Goal: Transaction & Acquisition: Purchase product/service

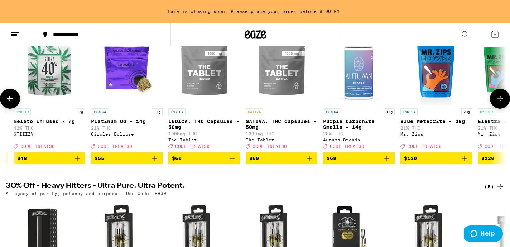
scroll to position [0, 7653]
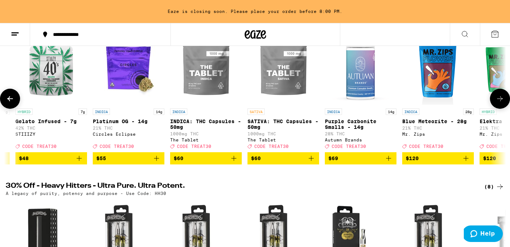
click at [268, 123] on p "SATIVA: THC Capsules - 50mg" at bounding box center [284, 123] width 72 height 11
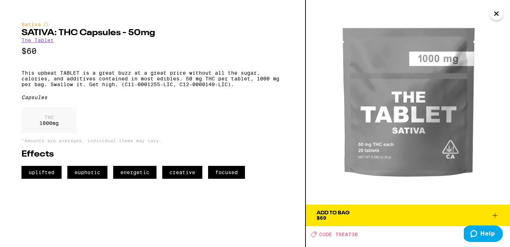
click at [52, 43] on link "The Tablet" at bounding box center [37, 40] width 32 height 6
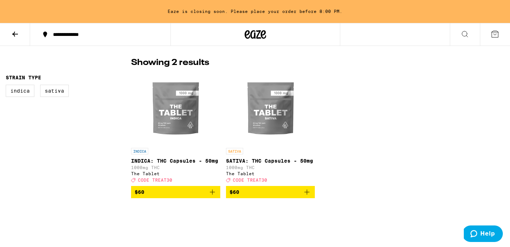
scroll to position [167, 0]
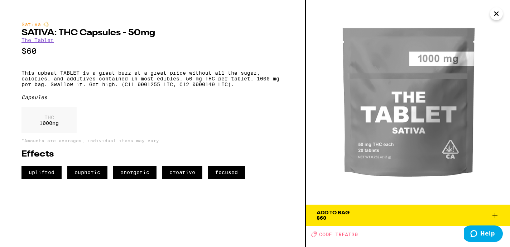
click at [496, 214] on icon at bounding box center [495, 215] width 9 height 9
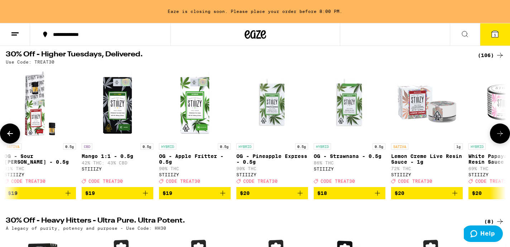
scroll to position [0, 2787]
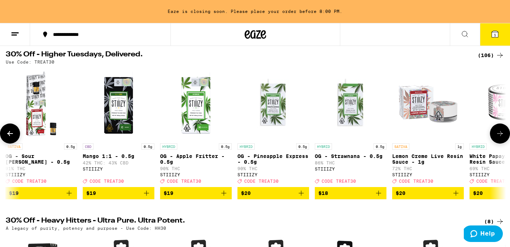
click at [350, 111] on img "Open page for OG - Strawnana - 0.5g from STIIIZY" at bounding box center [351, 104] width 72 height 72
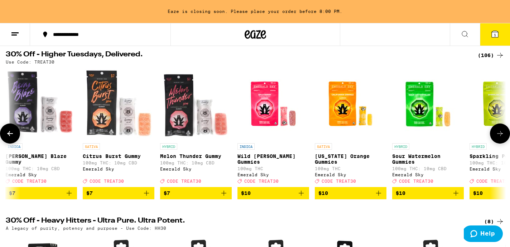
scroll to position [0, 860]
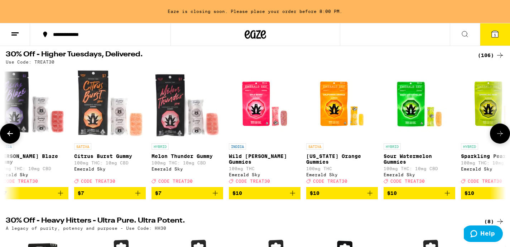
click at [447, 197] on icon "Add to bag" at bounding box center [447, 192] width 9 height 9
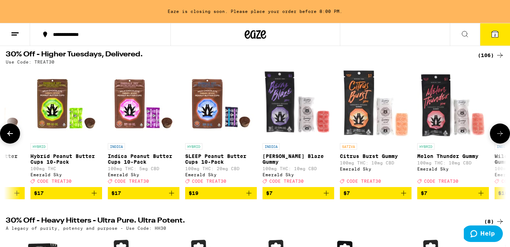
scroll to position [0, 593]
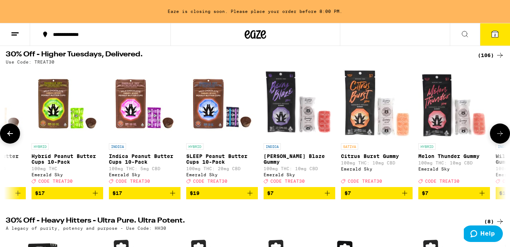
click at [482, 197] on icon "Add to bag" at bounding box center [482, 192] width 9 height 9
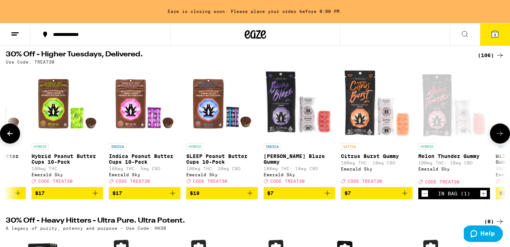
click at [482, 197] on icon "Increment" at bounding box center [484, 193] width 6 height 9
click at [404, 197] on icon "Add to bag" at bounding box center [405, 192] width 9 height 9
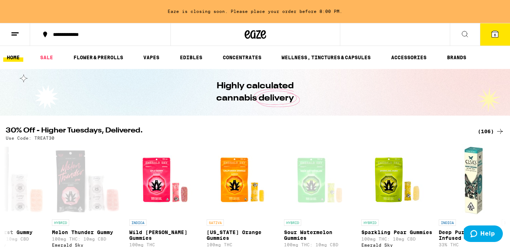
scroll to position [0, 0]
click at [431, 38] on div "**********" at bounding box center [255, 34] width 510 height 23
click at [467, 37] on icon at bounding box center [465, 34] width 9 height 9
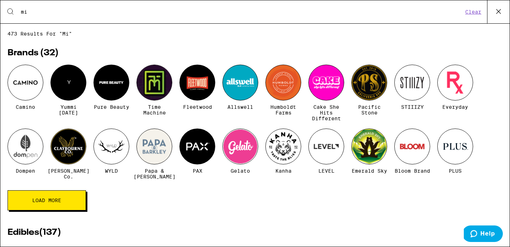
type input "m"
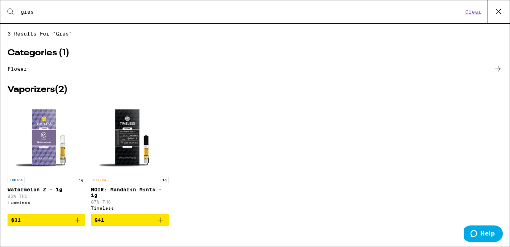
type input "grass"
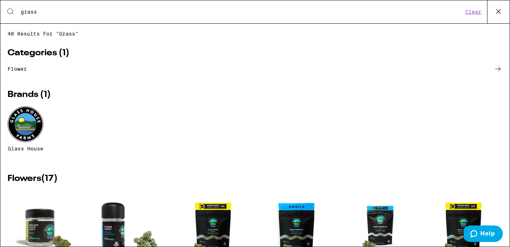
click at [32, 14] on input "grass" at bounding box center [241, 12] width 443 height 6
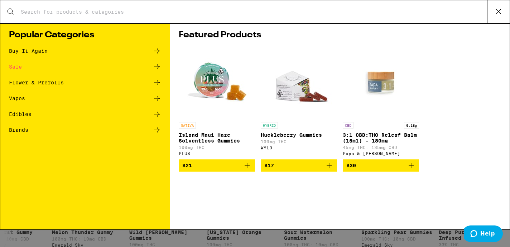
click at [498, 14] on icon at bounding box center [498, 11] width 11 height 11
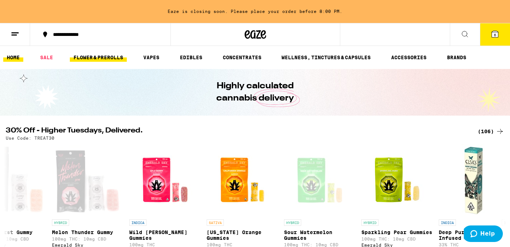
click at [103, 58] on link "FLOWER & PREROLLS" at bounding box center [98, 57] width 57 height 9
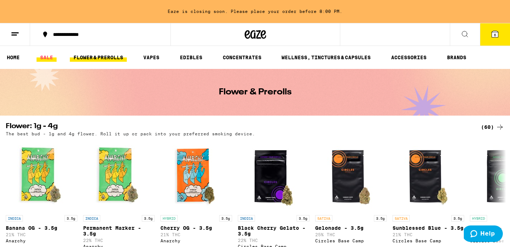
click at [49, 58] on link "SALE" at bounding box center [47, 57] width 20 height 9
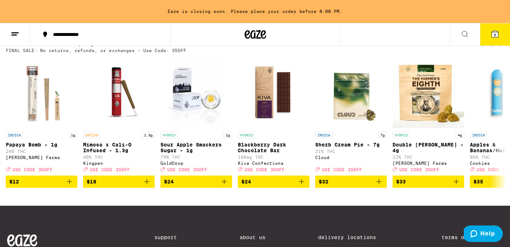
scroll to position [410, 0]
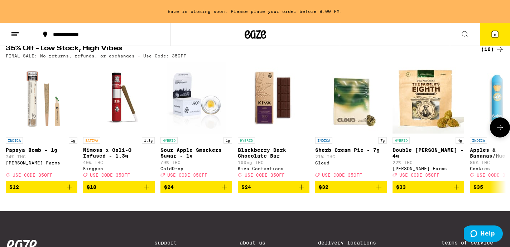
click at [501, 132] on icon at bounding box center [500, 127] width 9 height 9
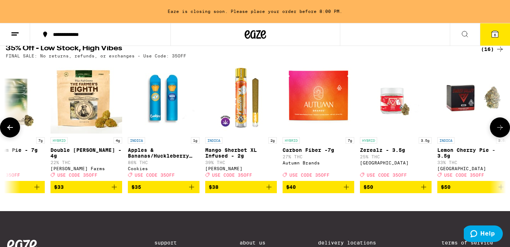
scroll to position [0, 421]
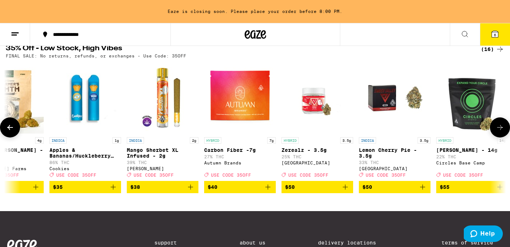
click at [501, 132] on icon at bounding box center [500, 127] width 9 height 9
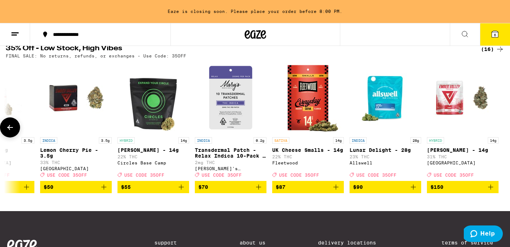
click at [501, 137] on div at bounding box center [500, 127] width 20 height 20
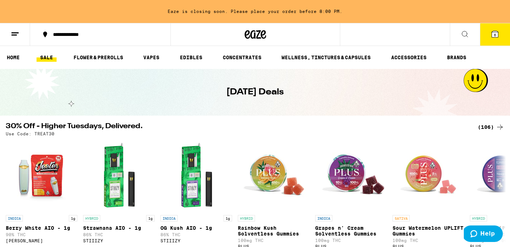
scroll to position [0, 0]
click at [111, 58] on link "FLOWER & PREROLLS" at bounding box center [98, 57] width 57 height 9
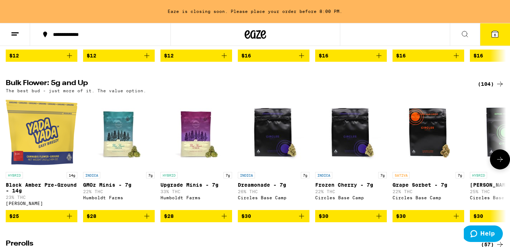
scroll to position [204, 0]
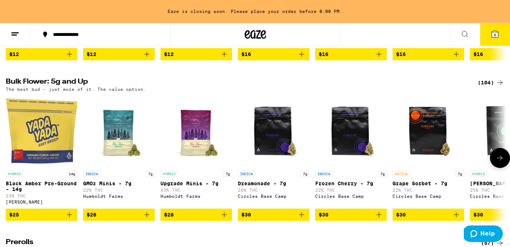
click at [498, 160] on icon at bounding box center [500, 157] width 6 height 5
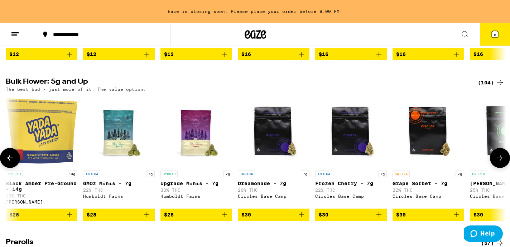
scroll to position [0, 421]
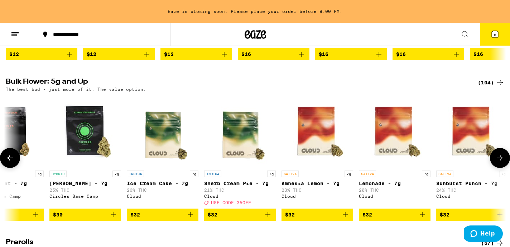
click at [498, 160] on icon at bounding box center [500, 157] width 6 height 5
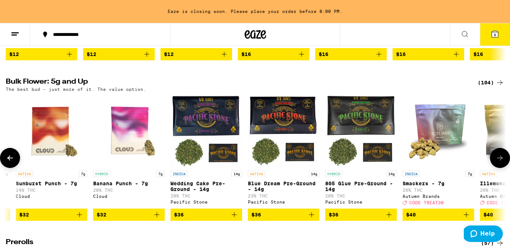
click at [498, 160] on icon at bounding box center [500, 157] width 6 height 5
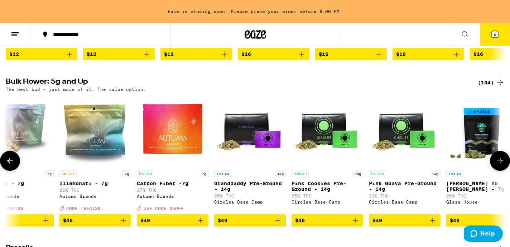
click at [498, 165] on icon at bounding box center [500, 160] width 9 height 9
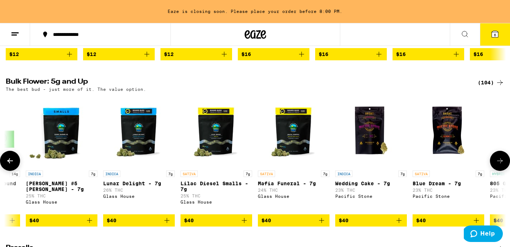
click at [498, 165] on icon at bounding box center [500, 160] width 9 height 9
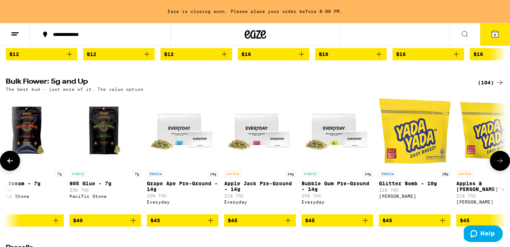
click at [498, 165] on icon at bounding box center [500, 160] width 9 height 9
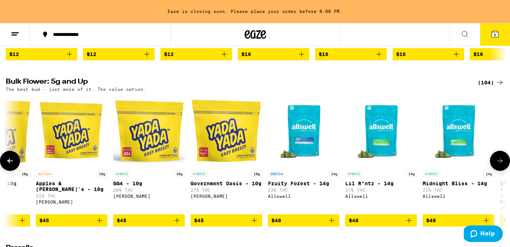
click at [498, 165] on icon at bounding box center [500, 160] width 9 height 9
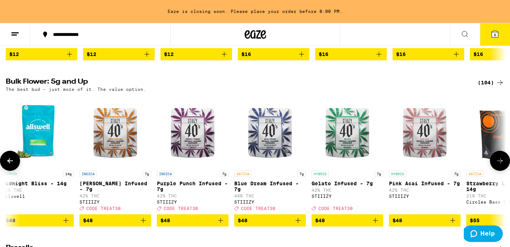
click at [498, 165] on icon at bounding box center [500, 160] width 9 height 9
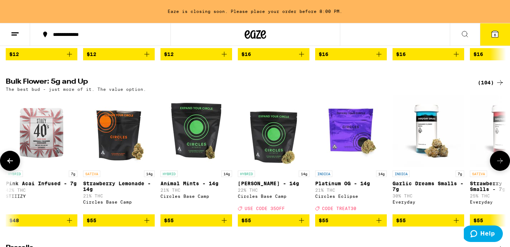
click at [498, 165] on icon at bounding box center [500, 160] width 9 height 9
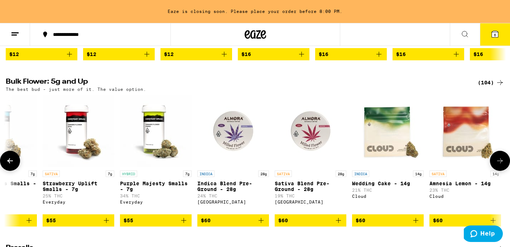
click at [498, 165] on icon at bounding box center [500, 160] width 9 height 9
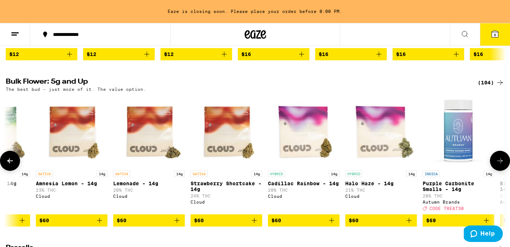
click at [498, 165] on icon at bounding box center [500, 160] width 9 height 9
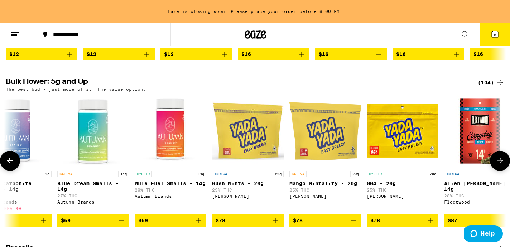
click at [498, 165] on icon at bounding box center [500, 160] width 9 height 9
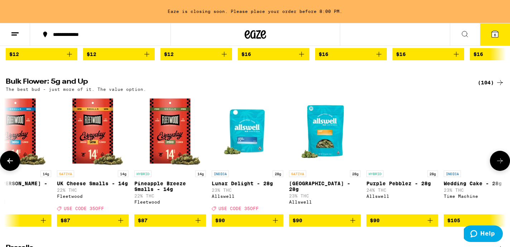
click at [498, 165] on icon at bounding box center [500, 160] width 9 height 9
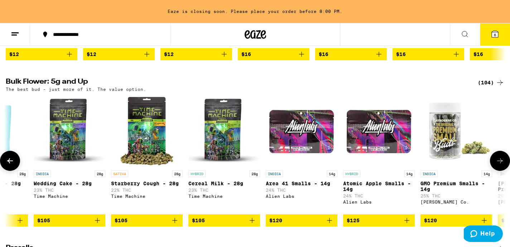
click at [498, 165] on icon at bounding box center [500, 160] width 9 height 9
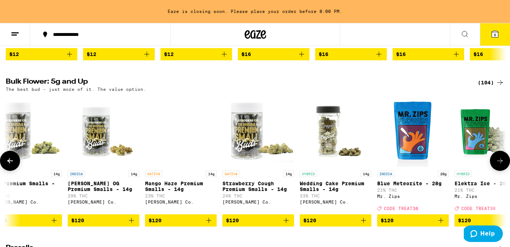
click at [498, 165] on icon at bounding box center [500, 160] width 9 height 9
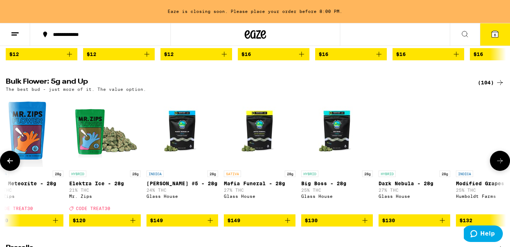
click at [498, 165] on icon at bounding box center [500, 160] width 9 height 9
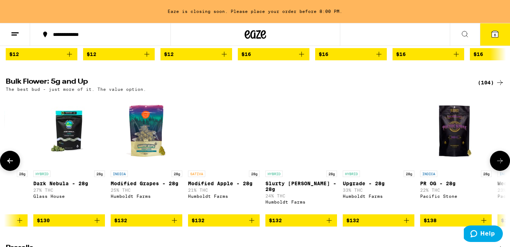
click at [498, 165] on icon at bounding box center [500, 160] width 9 height 9
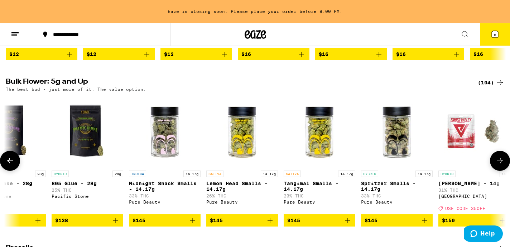
click at [498, 165] on icon at bounding box center [500, 160] width 9 height 9
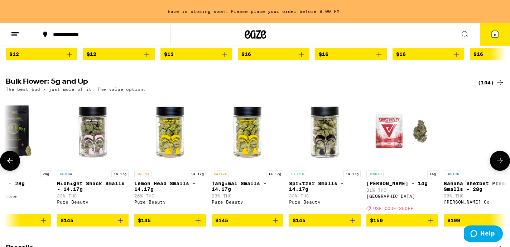
scroll to position [0, 7550]
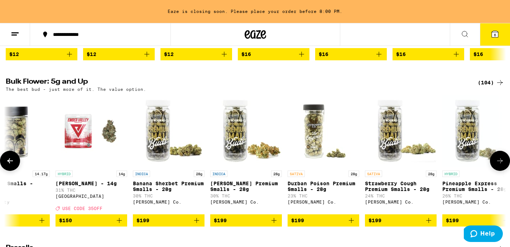
click at [498, 165] on icon at bounding box center [500, 160] width 9 height 9
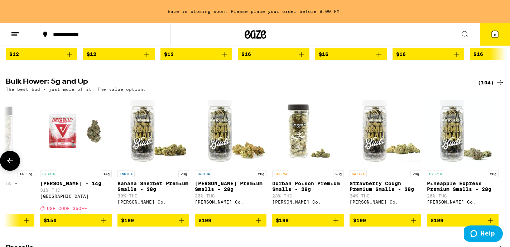
click at [498, 165] on div at bounding box center [500, 160] width 20 height 20
click at [8, 165] on icon at bounding box center [10, 160] width 9 height 9
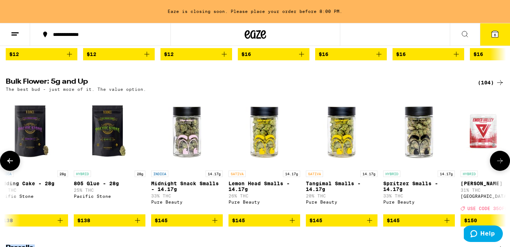
click at [8, 165] on icon at bounding box center [10, 160] width 9 height 9
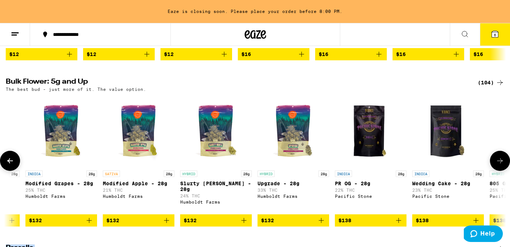
scroll to position [0, 6709]
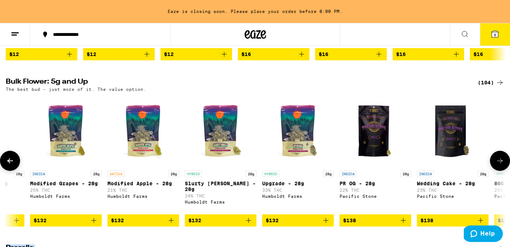
click at [8, 165] on icon at bounding box center [10, 160] width 9 height 9
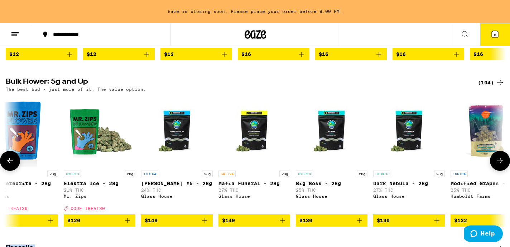
click at [8, 165] on icon at bounding box center [10, 160] width 9 height 9
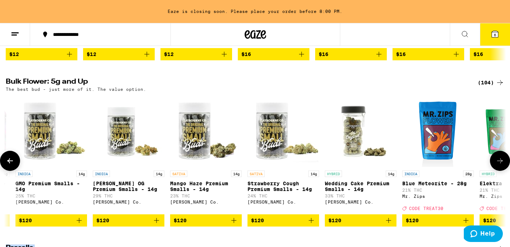
scroll to position [0, 5868]
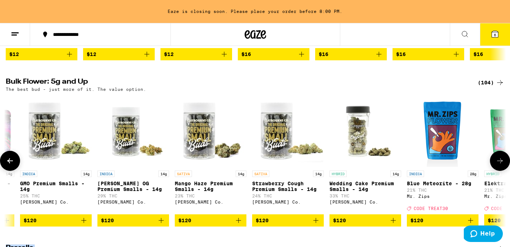
click at [8, 165] on icon at bounding box center [10, 160] width 9 height 9
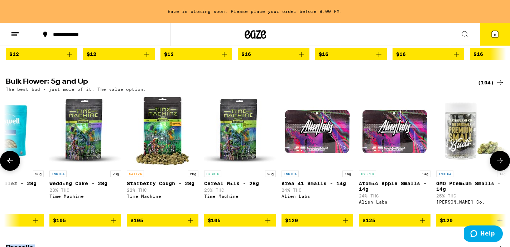
scroll to position [0, 5447]
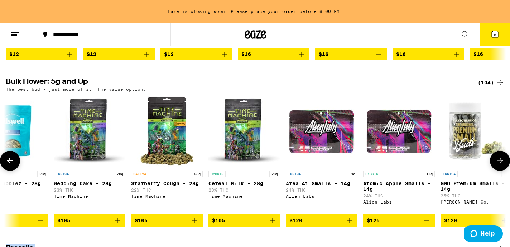
drag, startPoint x: 8, startPoint y: 168, endPoint x: 137, endPoint y: 86, distance: 152.9
click at [137, 86] on div "Bulk Flower: 5g and Up (104) The best bud - just more of it. The value option. …" at bounding box center [255, 152] width 510 height 148
click at [351, 224] on icon "Add to bag" at bounding box center [349, 220] width 9 height 9
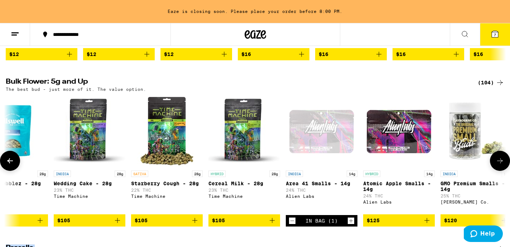
click at [15, 166] on button at bounding box center [10, 160] width 20 height 20
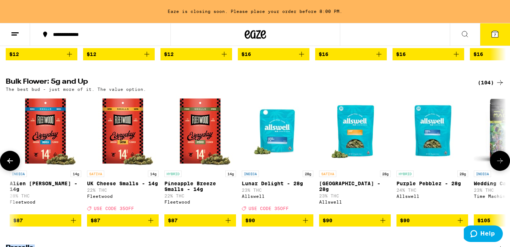
scroll to position [0, 5026]
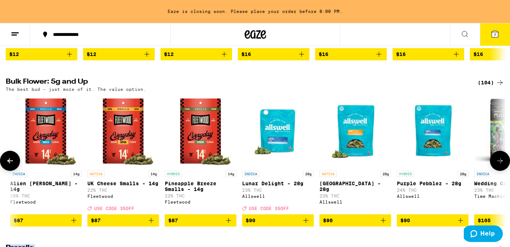
click at [15, 166] on button at bounding box center [10, 160] width 20 height 20
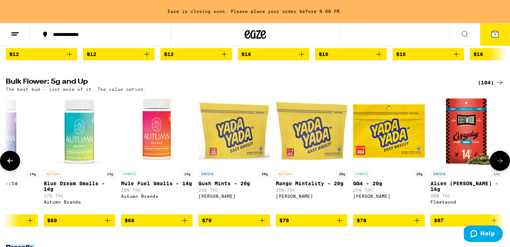
click at [15, 166] on button at bounding box center [10, 160] width 20 height 20
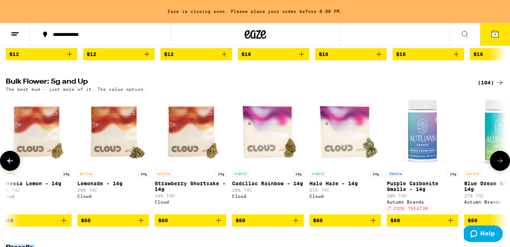
click at [15, 166] on button at bounding box center [10, 160] width 20 height 20
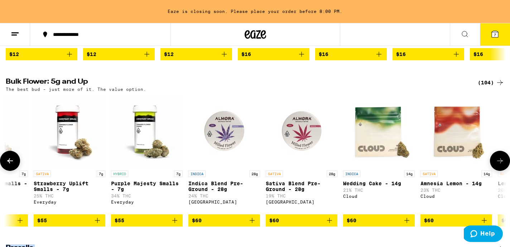
click at [15, 166] on button at bounding box center [10, 160] width 20 height 20
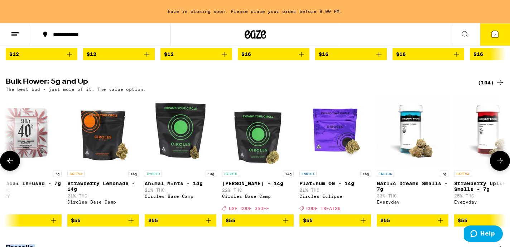
click at [15, 166] on button at bounding box center [10, 160] width 20 height 20
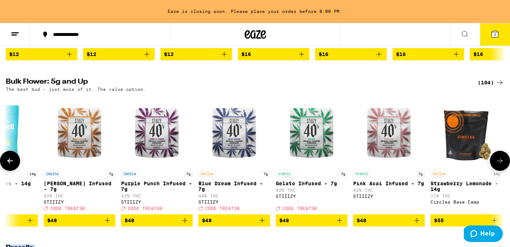
scroll to position [0, 2923]
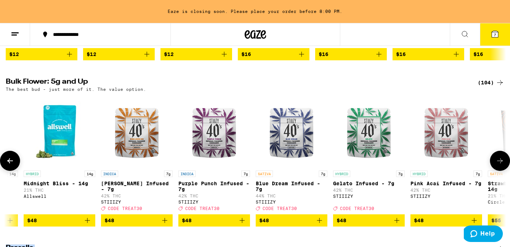
click at [15, 166] on button at bounding box center [10, 160] width 20 height 20
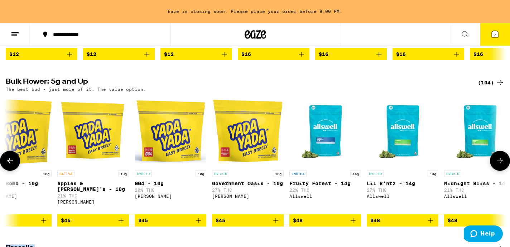
click at [15, 166] on button at bounding box center [10, 160] width 20 height 20
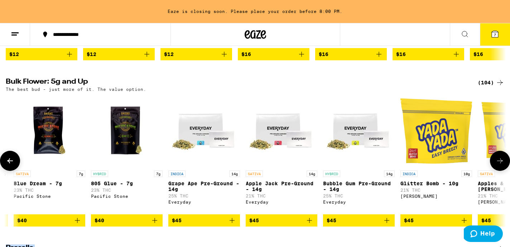
click at [15, 166] on button at bounding box center [10, 160] width 20 height 20
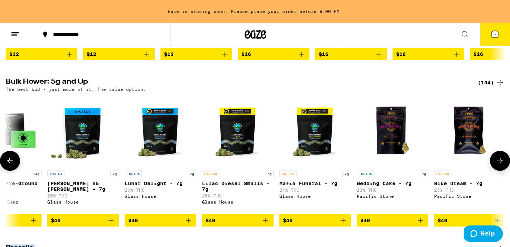
click at [15, 166] on button at bounding box center [10, 160] width 20 height 20
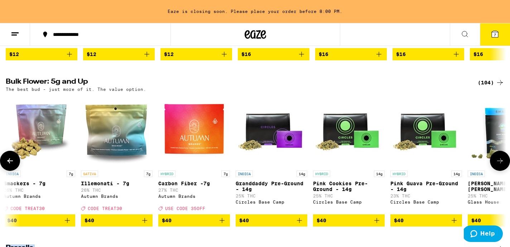
click at [15, 166] on button at bounding box center [10, 160] width 20 height 20
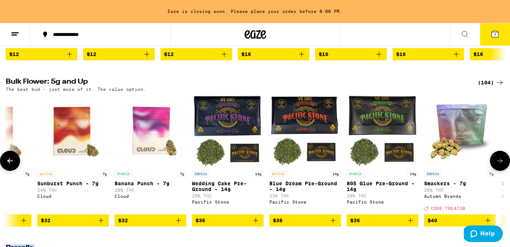
click at [15, 166] on button at bounding box center [10, 160] width 20 height 20
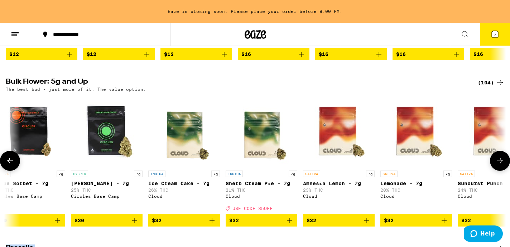
click at [15, 166] on button at bounding box center [10, 160] width 20 height 20
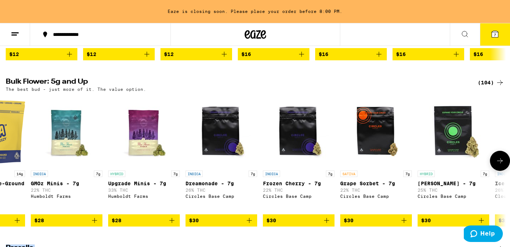
scroll to position [0, 0]
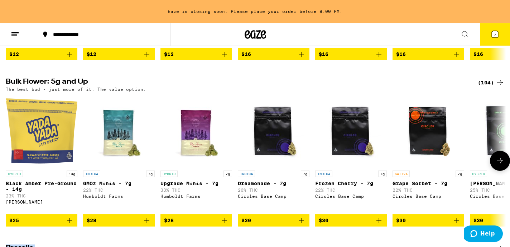
click at [10, 161] on button at bounding box center [10, 161] width 0 height 0
click at [15, 166] on div at bounding box center [10, 160] width 20 height 20
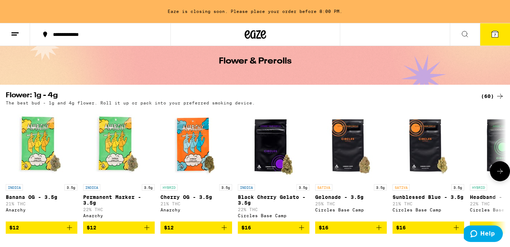
scroll to position [32, 0]
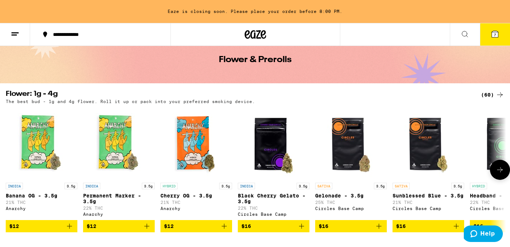
click at [498, 168] on button at bounding box center [500, 169] width 20 height 20
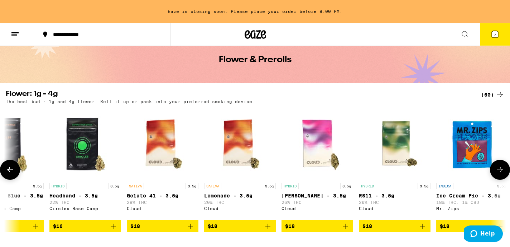
click at [498, 168] on icon at bounding box center [500, 169] width 9 height 9
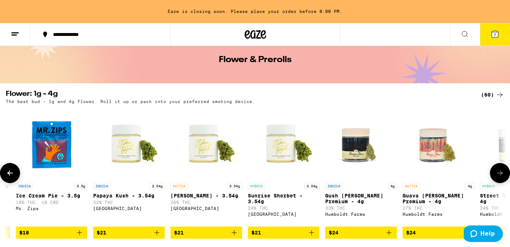
click at [498, 168] on button at bounding box center [500, 173] width 20 height 20
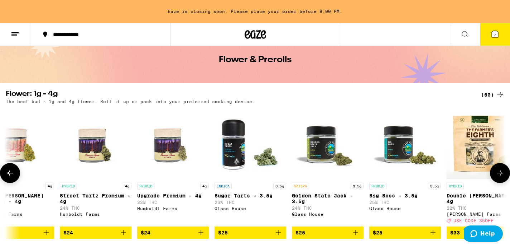
scroll to position [0, 1262]
click at [498, 168] on button at bounding box center [500, 173] width 20 height 20
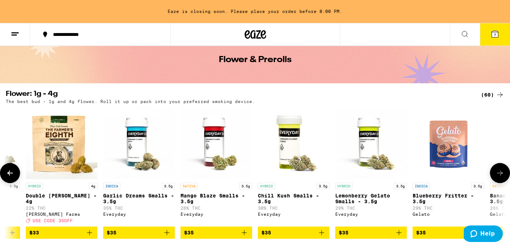
click at [498, 168] on button at bounding box center [500, 173] width 20 height 20
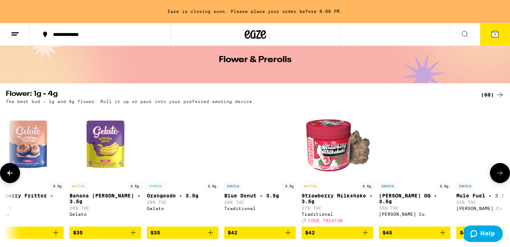
click at [9, 177] on icon at bounding box center [10, 172] width 9 height 9
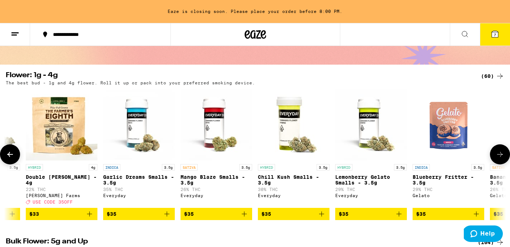
scroll to position [52, 0]
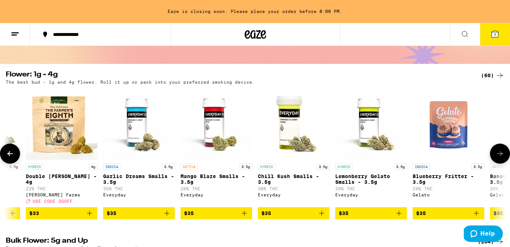
drag, startPoint x: 503, startPoint y: 157, endPoint x: 456, endPoint y: 153, distance: 47.5
click at [456, 153] on div "INDICA 3.5g Banana OG - 3.5g 21% THC Anarchy $12 INDICA 3.5g Permanent Marker -…" at bounding box center [255, 153] width 510 height 131
click at [325, 217] on icon "Add to bag" at bounding box center [321, 213] width 9 height 9
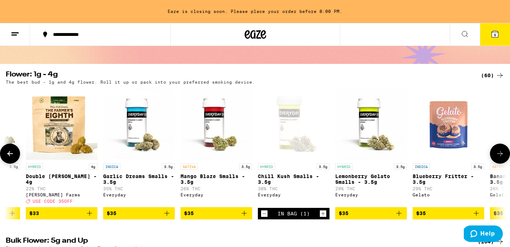
click at [498, 155] on icon at bounding box center [500, 153] width 9 height 9
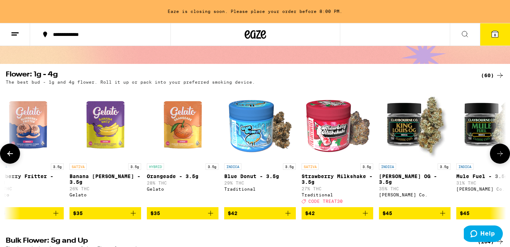
click at [498, 155] on icon at bounding box center [500, 153] width 9 height 9
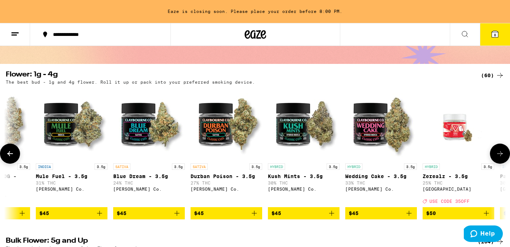
click at [498, 155] on icon at bounding box center [500, 153] width 9 height 9
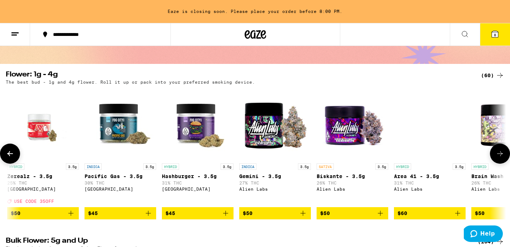
scroll to position [0, 2945]
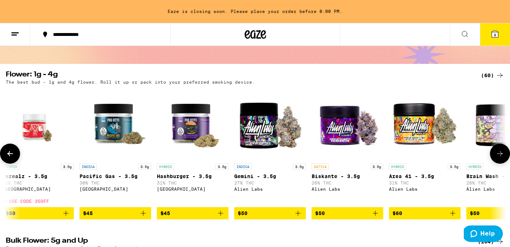
click at [6, 157] on icon at bounding box center [10, 153] width 9 height 9
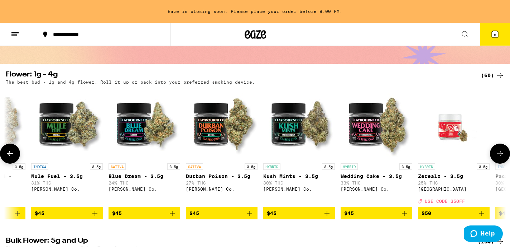
scroll to position [0, 2524]
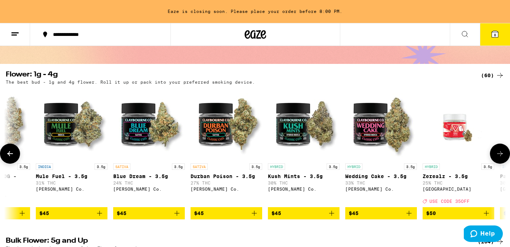
click at [500, 152] on button at bounding box center [500, 153] width 20 height 20
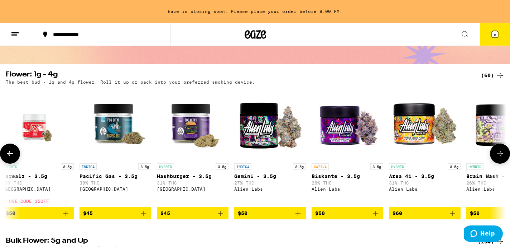
click at [501, 153] on icon at bounding box center [500, 153] width 9 height 9
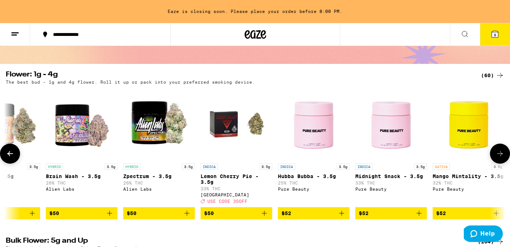
click at [501, 153] on icon at bounding box center [500, 153] width 9 height 9
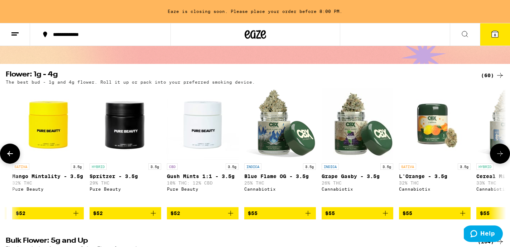
click at [501, 153] on icon at bounding box center [500, 153] width 9 height 9
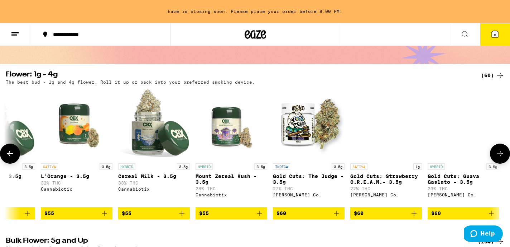
scroll to position [0, 4145]
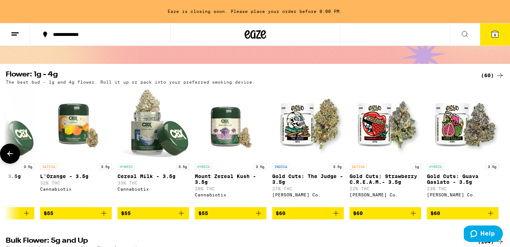
click at [501, 153] on div at bounding box center [500, 153] width 20 height 20
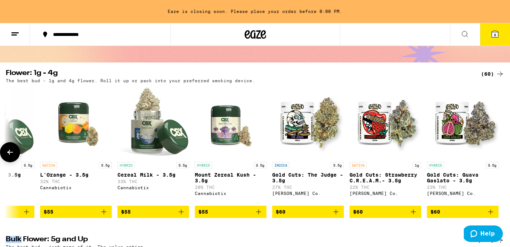
scroll to position [54, 0]
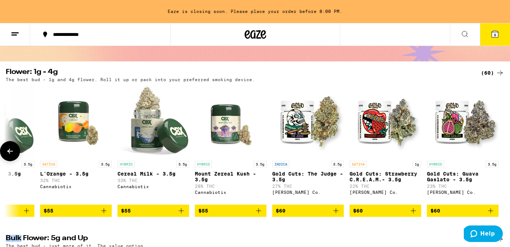
click at [19, 155] on button at bounding box center [10, 151] width 20 height 20
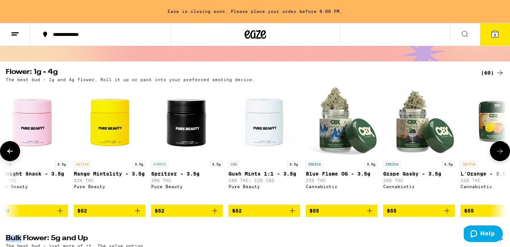
click at [19, 155] on button at bounding box center [10, 151] width 20 height 20
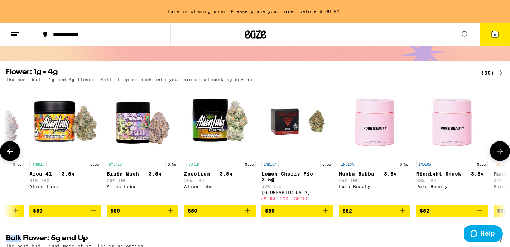
scroll to position [0, 3304]
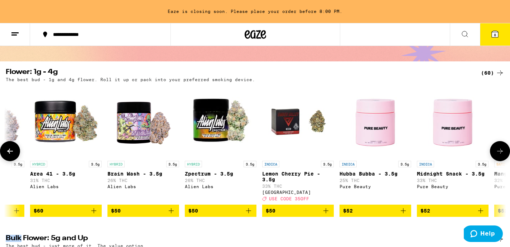
click at [248, 215] on icon "Add to bag" at bounding box center [248, 210] width 9 height 9
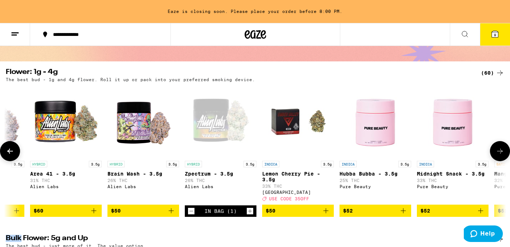
click at [9, 153] on icon at bounding box center [10, 150] width 6 height 5
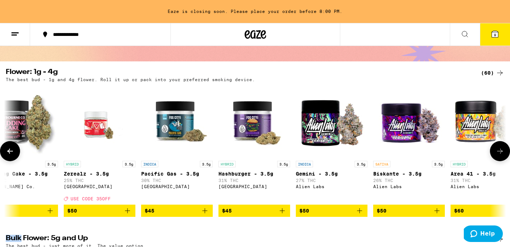
click at [336, 122] on img "Open page for Gemini - 3.5g from Alien Labs" at bounding box center [332, 121] width 72 height 72
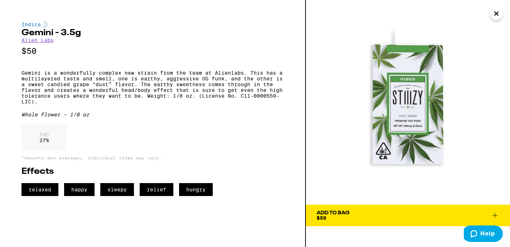
click at [495, 13] on icon "Close" at bounding box center [496, 13] width 9 height 11
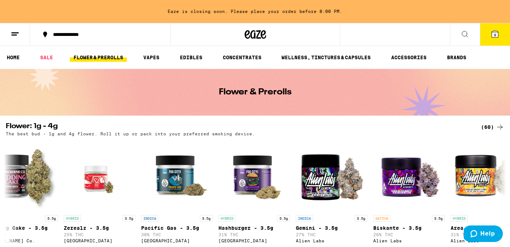
click at [494, 32] on icon at bounding box center [495, 34] width 6 height 6
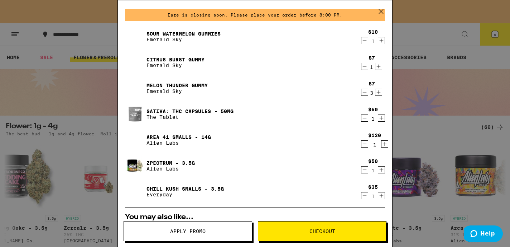
scroll to position [22, 0]
drag, startPoint x: 365, startPoint y: 119, endPoint x: 352, endPoint y: 118, distance: 13.6
click at [352, 118] on div "SATIVA: THC Capsules - 50mg The Tablet $60 1" at bounding box center [255, 114] width 260 height 20
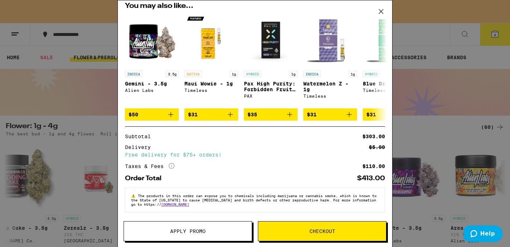
scroll to position [238, 0]
click at [220, 229] on span "Apply Promo" at bounding box center [188, 230] width 128 height 5
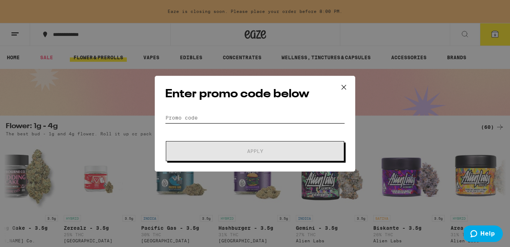
click at [233, 119] on input "Promo Code" at bounding box center [255, 117] width 180 height 11
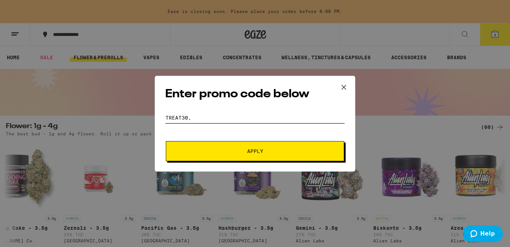
click at [174, 118] on input "treat30," at bounding box center [255, 117] width 180 height 11
click at [204, 119] on input "treat30," at bounding box center [255, 117] width 180 height 11
click at [229, 145] on button "Apply" at bounding box center [255, 151] width 178 height 20
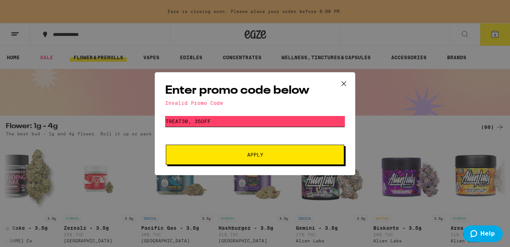
click at [205, 120] on input "treat30, 35off" at bounding box center [255, 121] width 180 height 11
type input "treat30"
click at [229, 152] on button "Apply" at bounding box center [255, 154] width 178 height 20
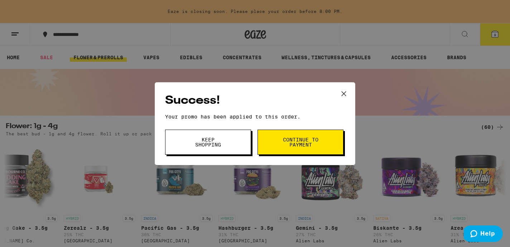
click at [326, 137] on button "Continue to payment" at bounding box center [301, 141] width 86 height 25
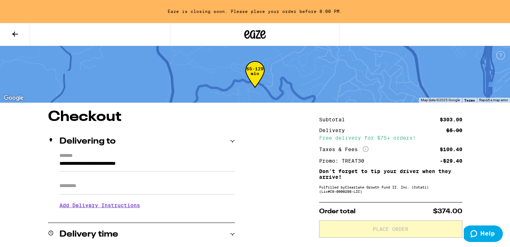
click at [17, 32] on icon at bounding box center [15, 34] width 9 height 9
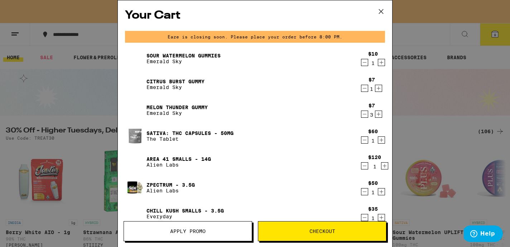
click at [412, 0] on div "Your Cart Eaze is closing soon. Please place your order before 8:00 PM. Sour Wa…" at bounding box center [255, 123] width 510 height 247
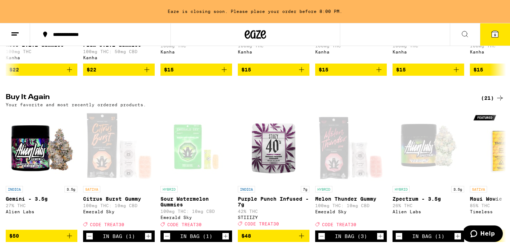
scroll to position [425, 0]
